Goal: Information Seeking & Learning: Learn about a topic

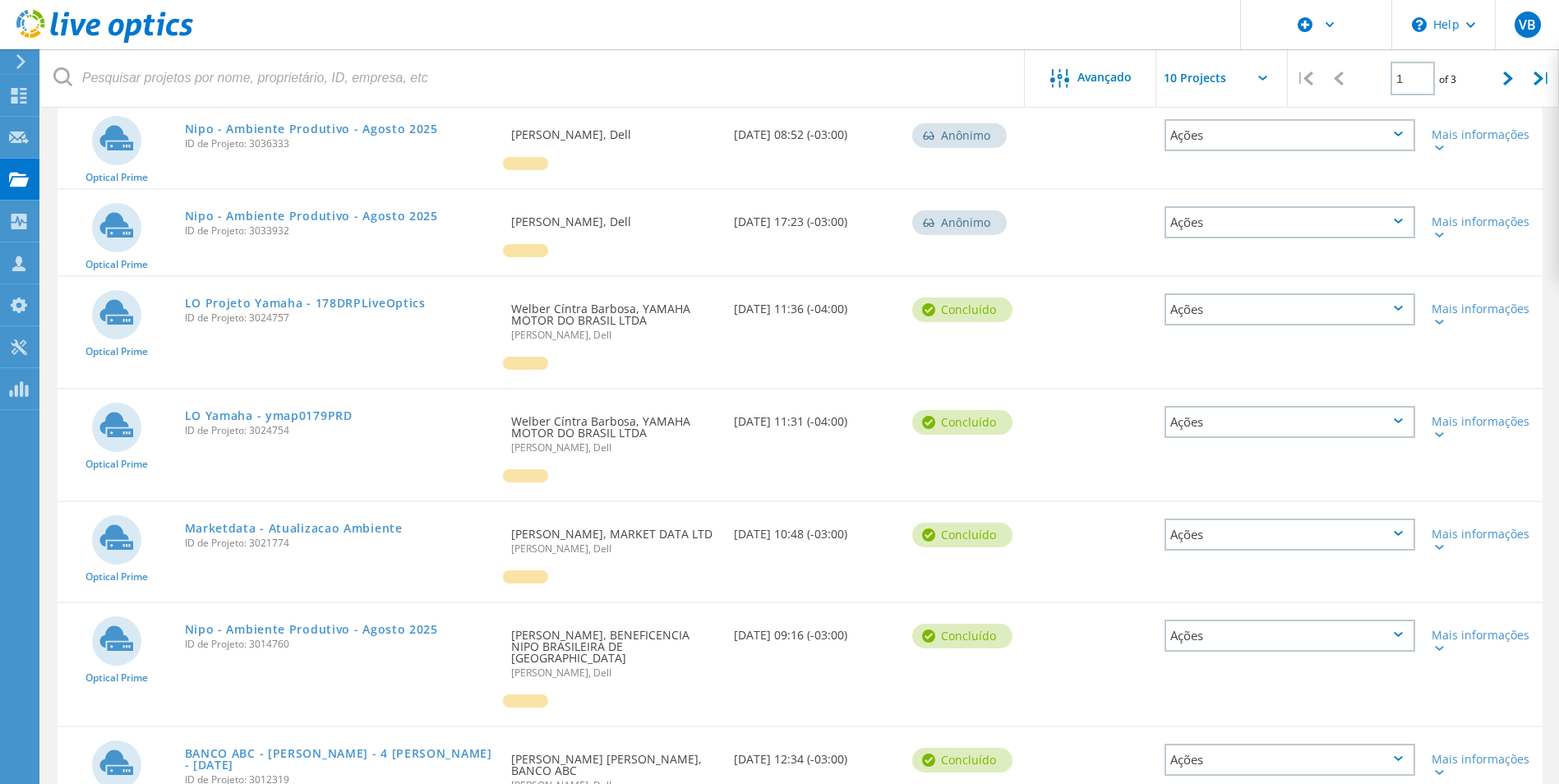
scroll to position [279, 0]
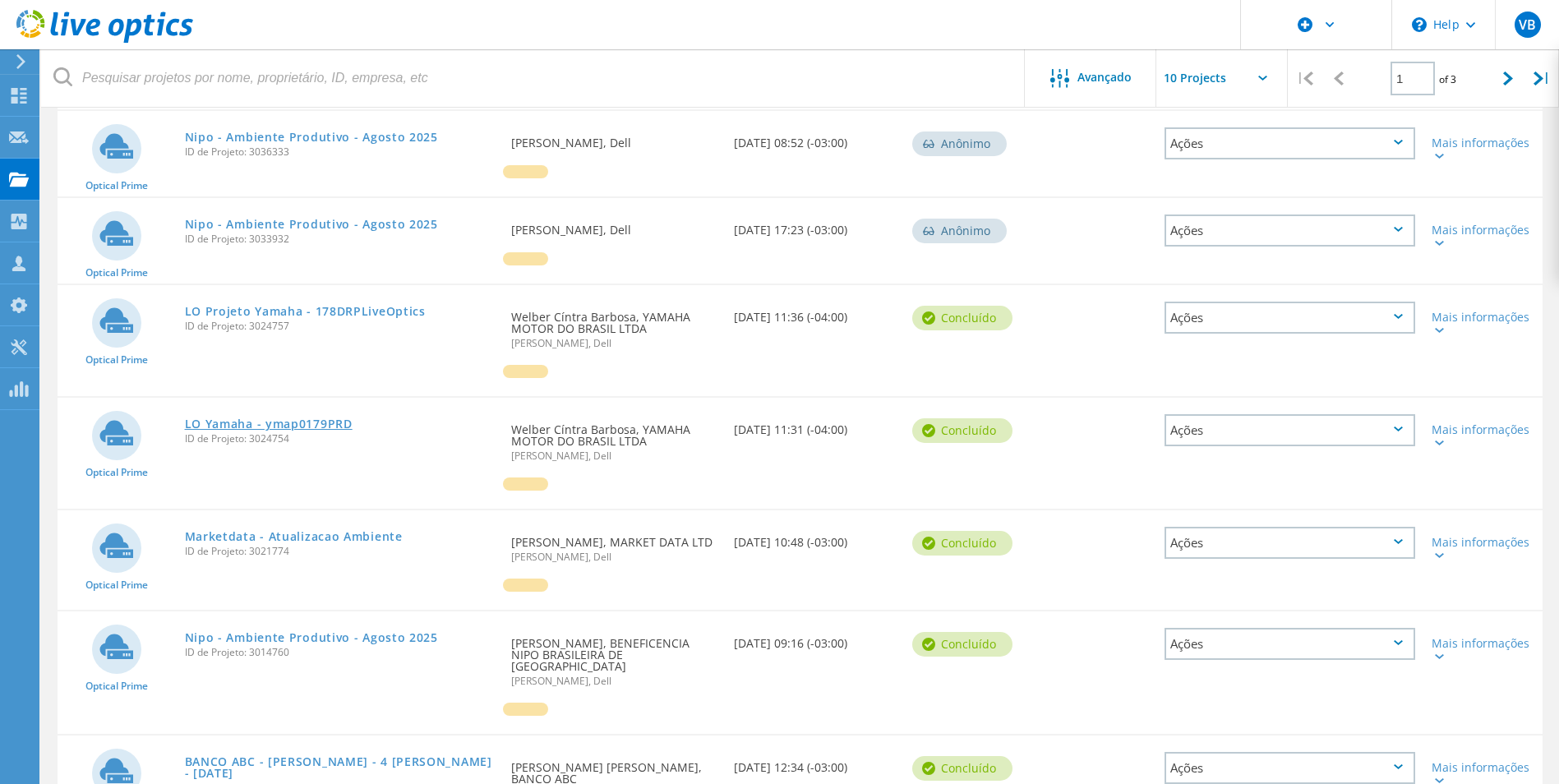
click at [283, 425] on link "LO Yamaha - ymap0179PRD" at bounding box center [269, 424] width 168 height 12
click at [313, 308] on link "LO Projeto Yamaha - 178DRPLiveOptics" at bounding box center [305, 311] width 241 height 12
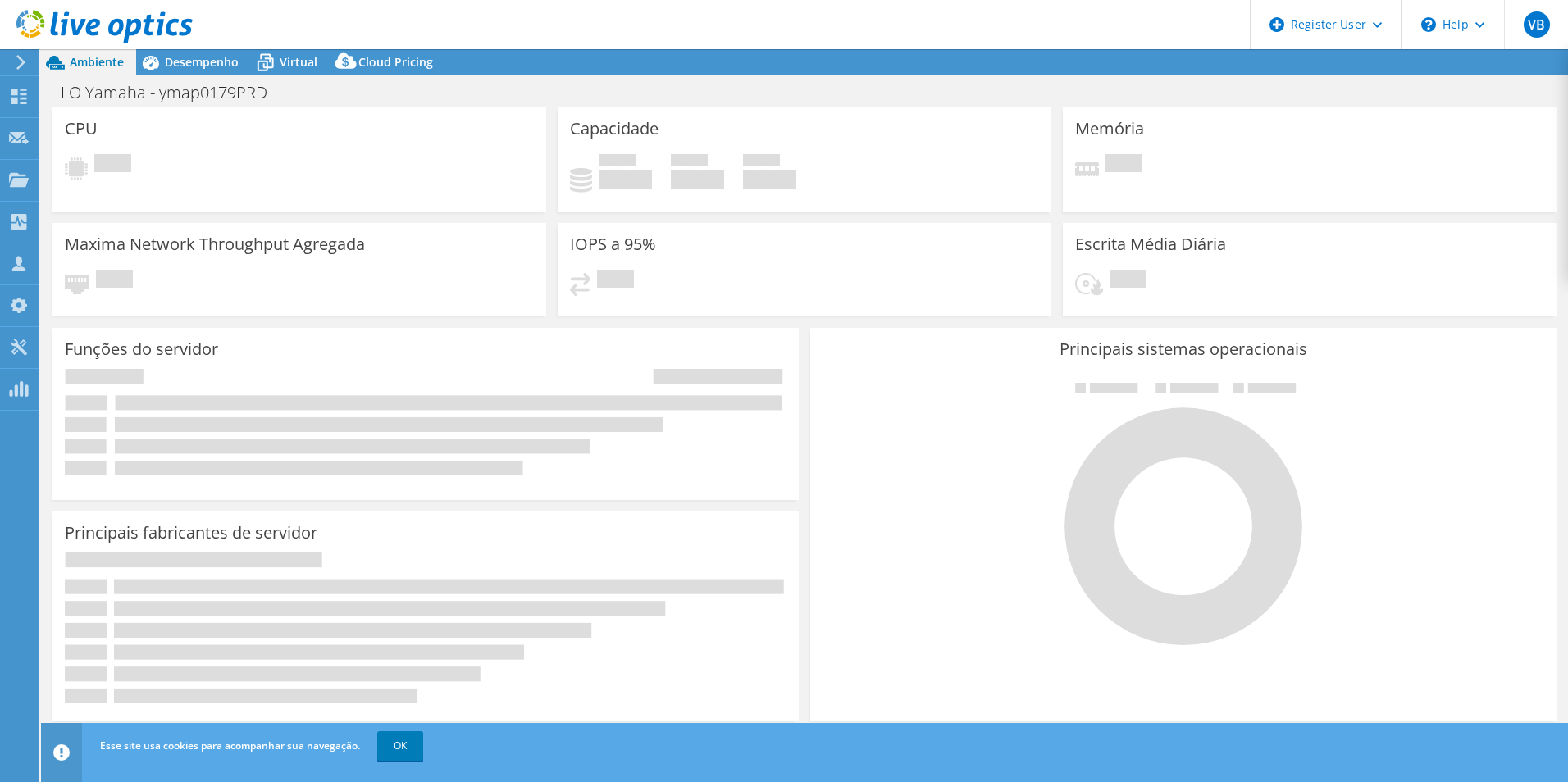
select select "USD"
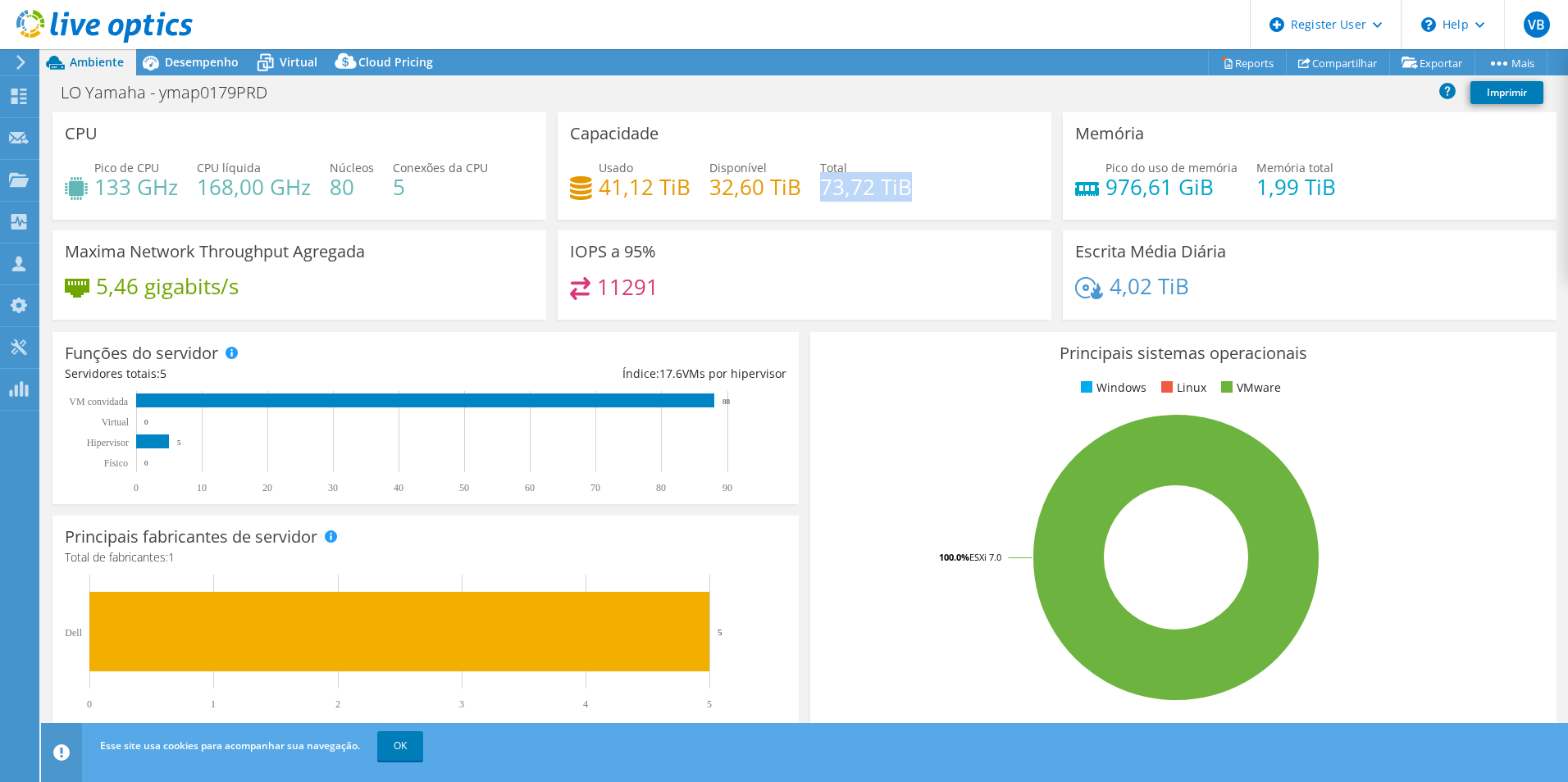
drag, startPoint x: 816, startPoint y: 193, endPoint x: 930, endPoint y: 194, distance: 114.0
click at [930, 194] on div "Usado 41,12 TiB Disponível 32,60 TiB Total 73,72 TiB" at bounding box center [805, 186] width 469 height 53
drag, startPoint x: 930, startPoint y: 194, endPoint x: 898, endPoint y: 255, distance: 68.9
click at [898, 255] on div "IOPS a 95% 11291" at bounding box center [804, 275] width 494 height 89
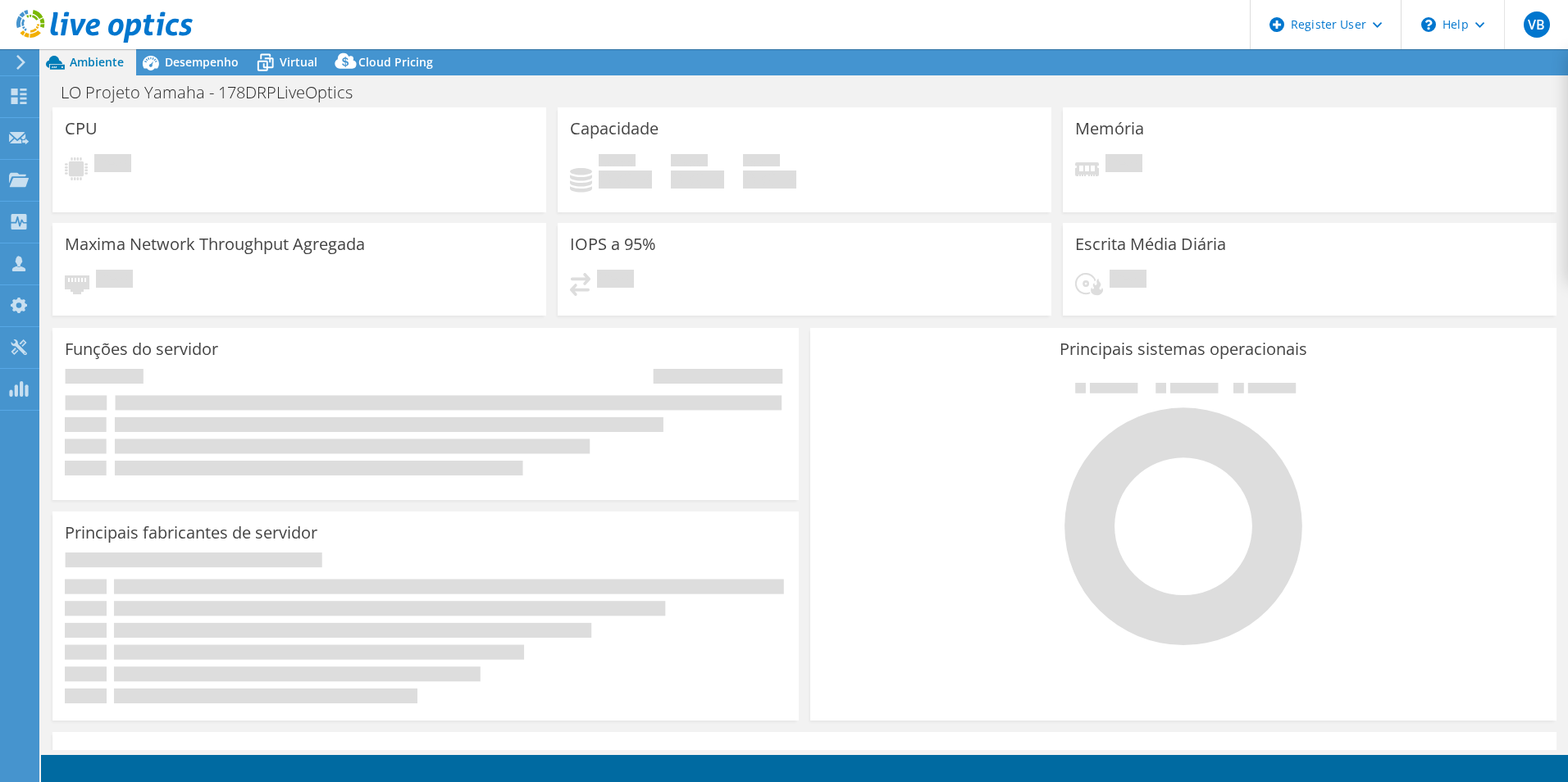
select select "USD"
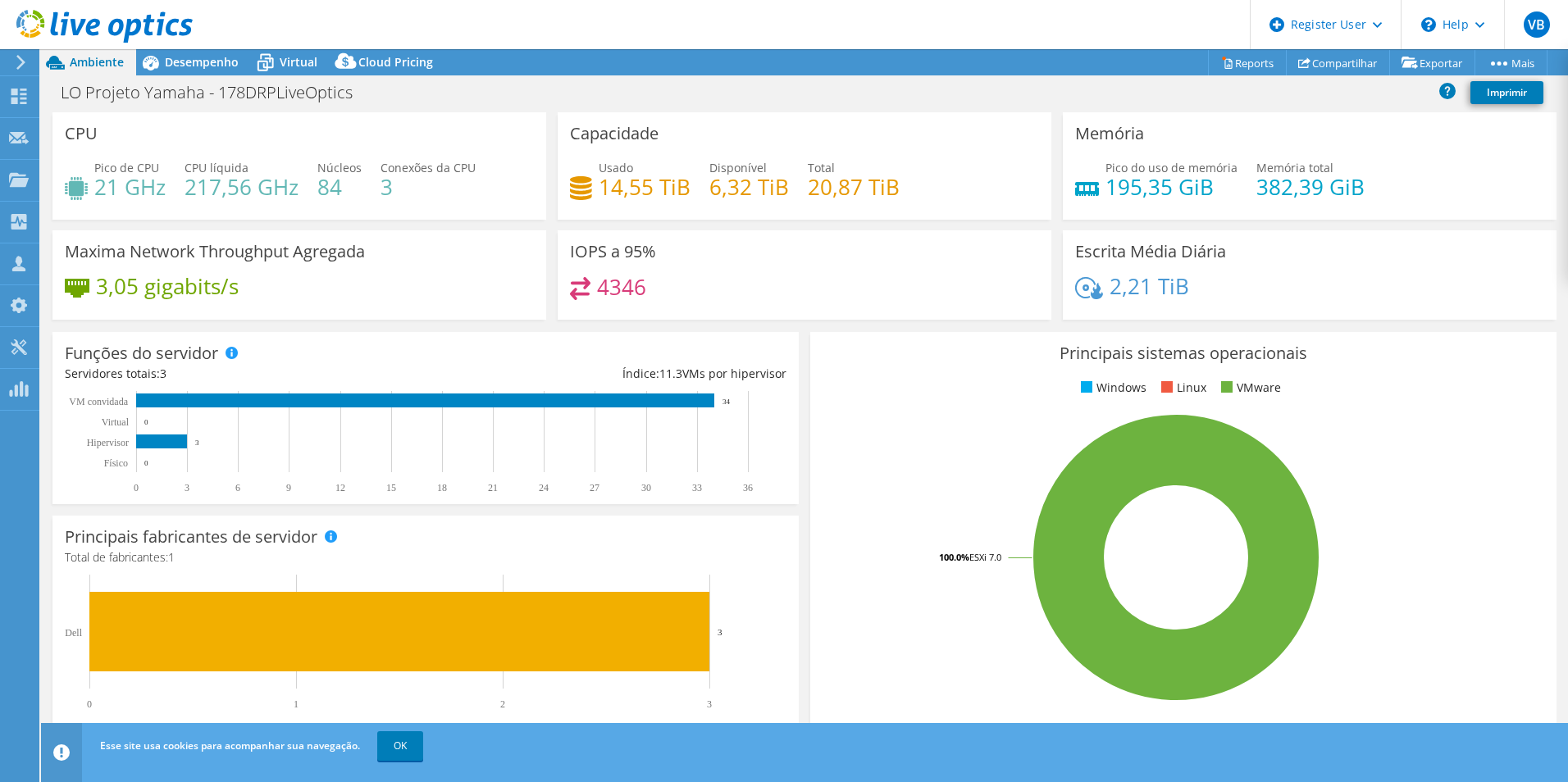
click at [146, 195] on h4 "21 GHz" at bounding box center [130, 187] width 72 height 18
drag, startPoint x: 99, startPoint y: 194, endPoint x: 373, endPoint y: 194, distance: 274.0
click at [373, 194] on div "Pico de CPU 21 GHz CPU líquida 217,56 GHz Núcleos 84 Conexões da CPU 3" at bounding box center [300, 186] width 469 height 53
drag, startPoint x: 373, startPoint y: 194, endPoint x: 374, endPoint y: 205, distance: 11.0
click at [374, 205] on div "Pico de CPU 21 GHz CPU líquida 217,56 GHz Núcleos 84 Conexões da CPU 3" at bounding box center [300, 186] width 469 height 53
